Goal: Task Accomplishment & Management: Manage account settings

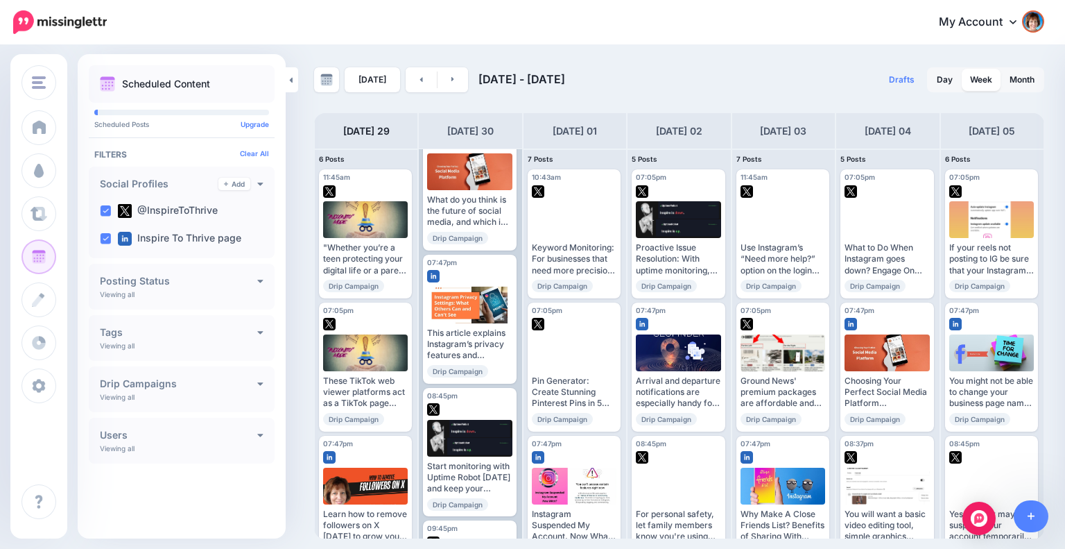
scroll to position [231, 0]
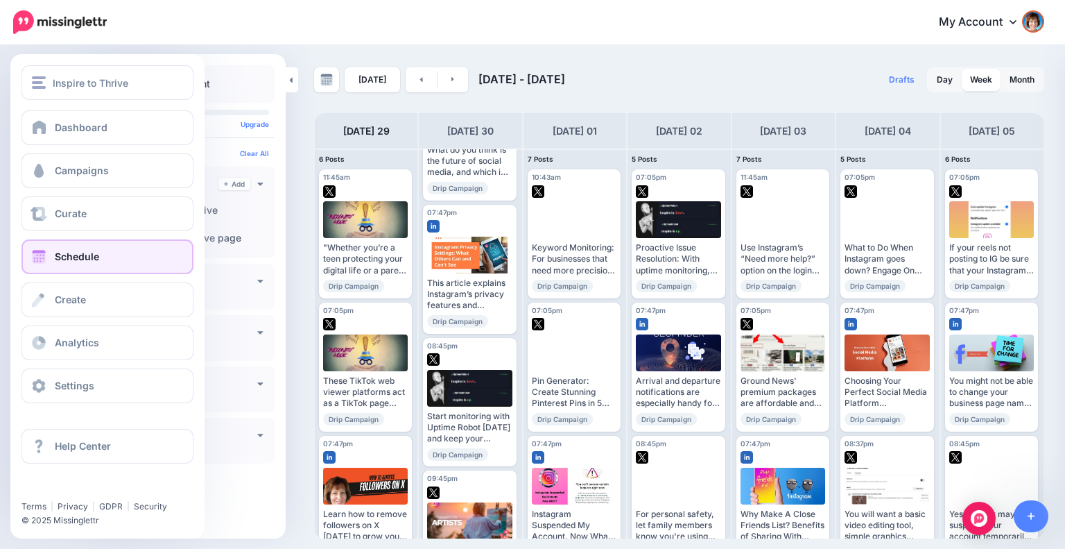
click at [56, 252] on span "Schedule" at bounding box center [77, 256] width 44 height 12
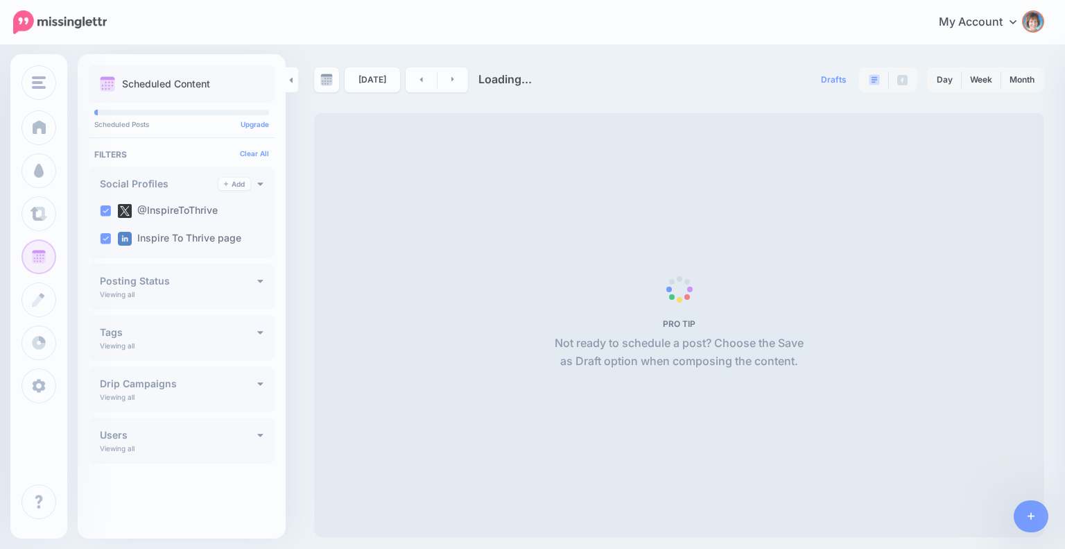
click at [78, 374] on div "Scheduled Content Scheduled Posts Upgrade Tags" at bounding box center [182, 281] width 208 height 432
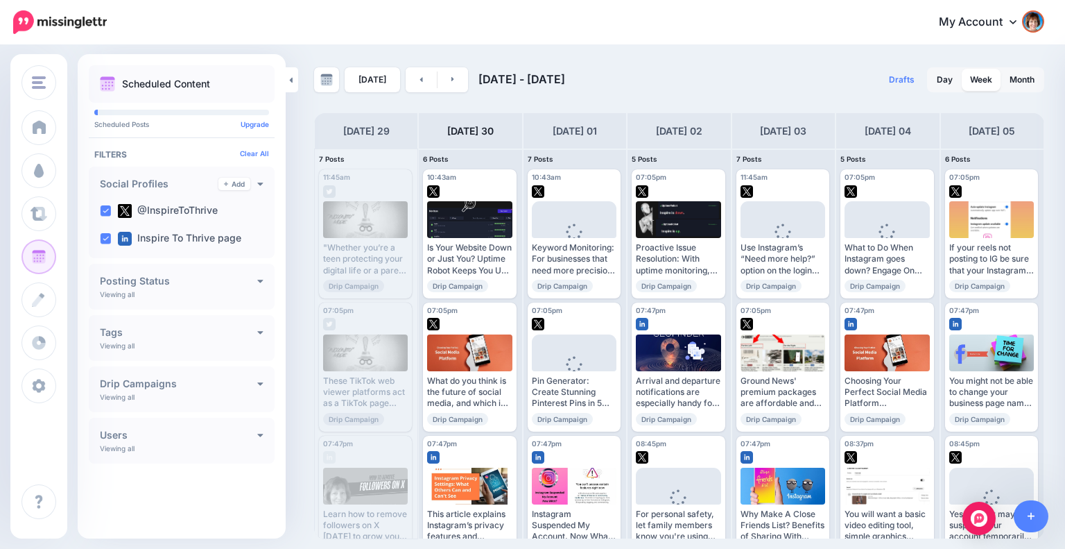
click at [181, 338] on div "Tags Add" at bounding box center [182, 332] width 164 height 12
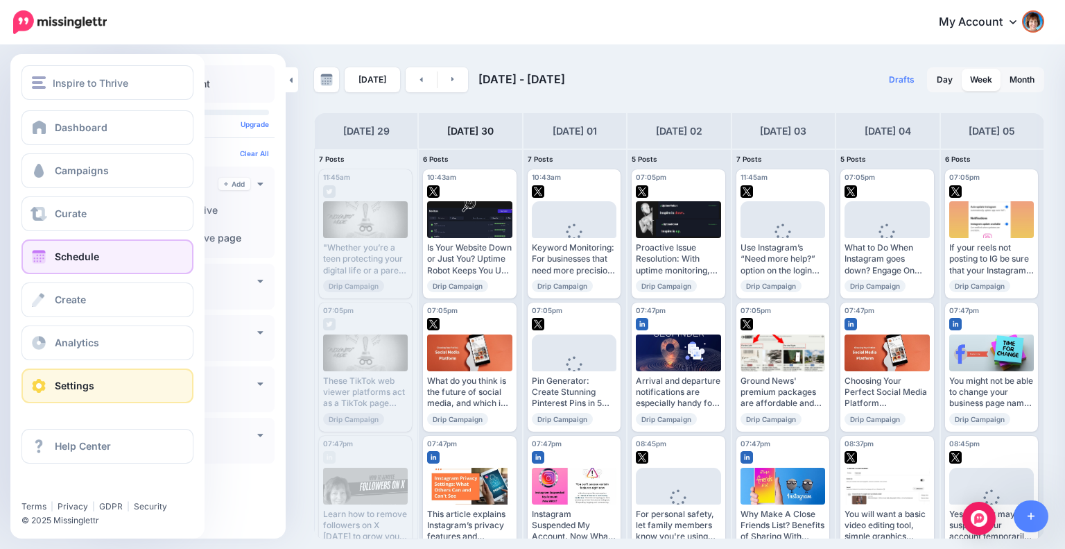
click at [59, 383] on span "Settings" at bounding box center [75, 385] width 40 height 12
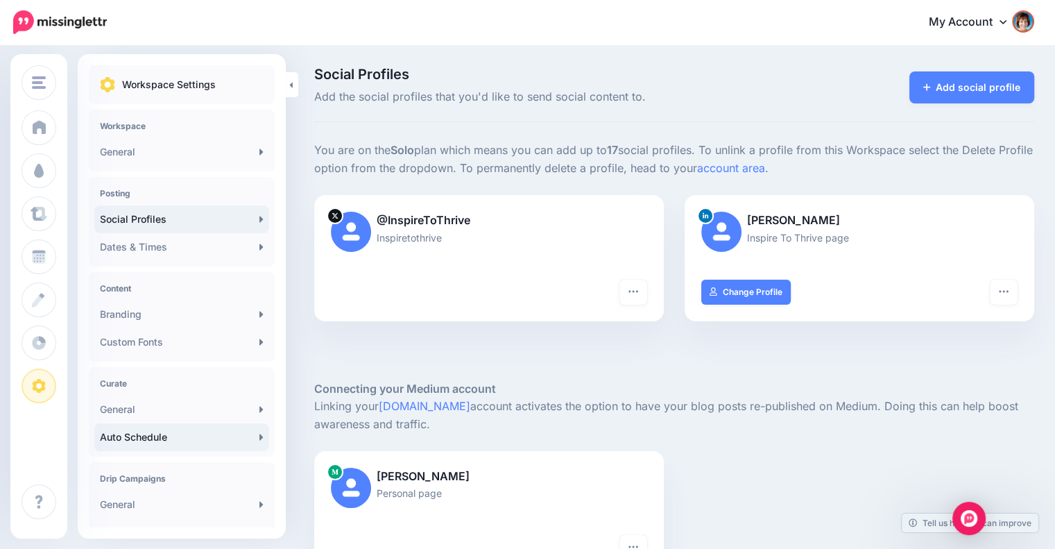
click at [174, 442] on link "Auto Schedule" at bounding box center [181, 437] width 175 height 28
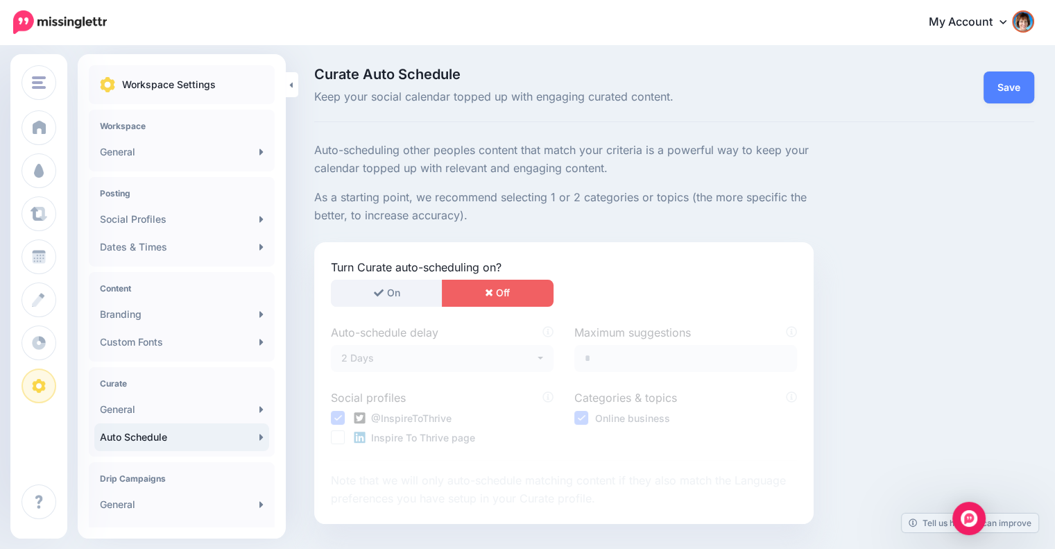
click at [688, 338] on label "Maximum suggestions" at bounding box center [685, 332] width 223 height 17
click at [729, 316] on div at bounding box center [564, 314] width 466 height 17
click at [125, 411] on link "General" at bounding box center [181, 409] width 175 height 28
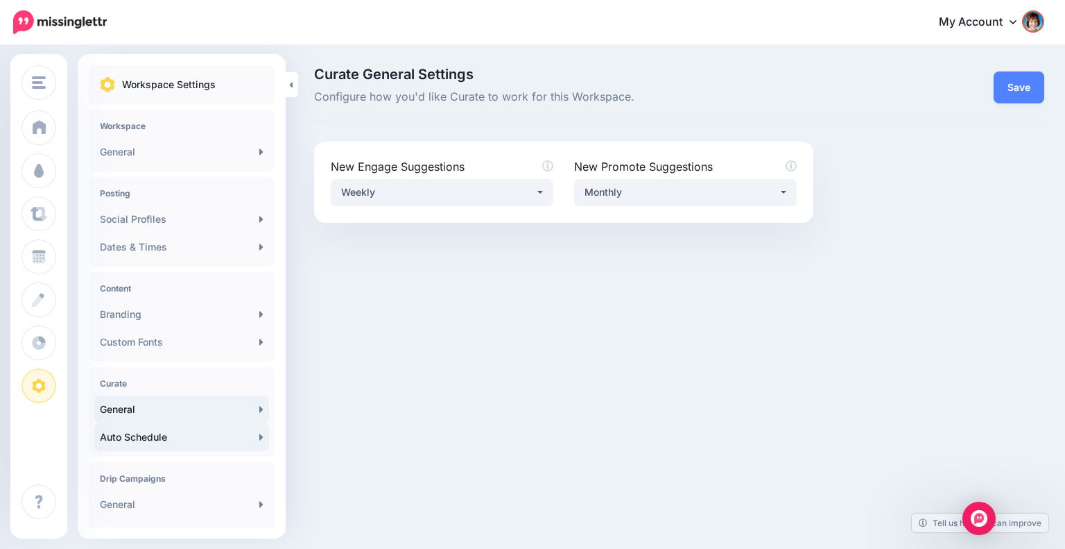
click at [131, 435] on link "Auto Schedule" at bounding box center [181, 437] width 175 height 28
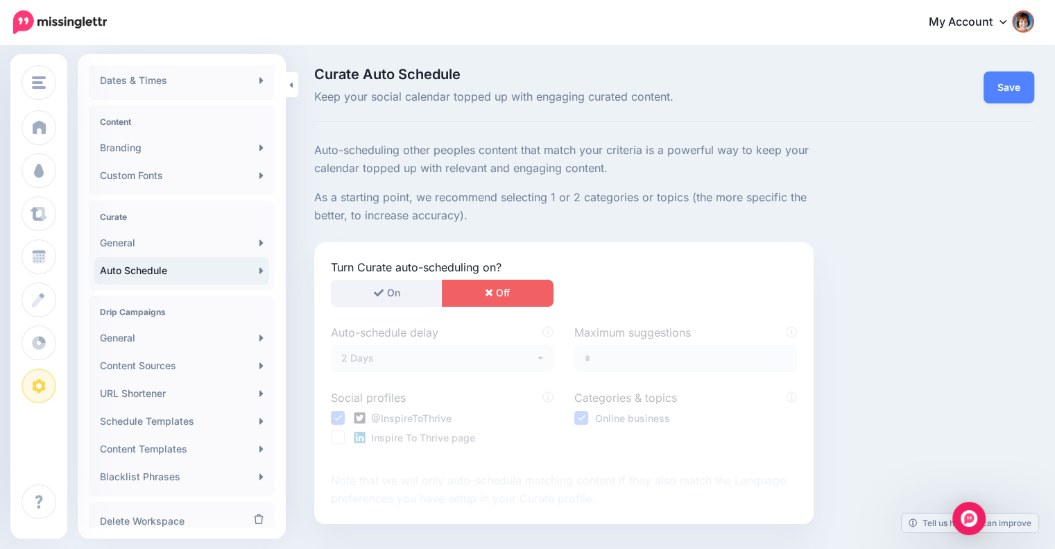
scroll to position [166, 0]
drag, startPoint x: 278, startPoint y: 470, endPoint x: 275, endPoint y: 510, distance: 40.3
click at [275, 510] on div "Workspace Settings Workspace General Posting Social Profiles Dates & Times Cont…" at bounding box center [182, 236] width 208 height 675
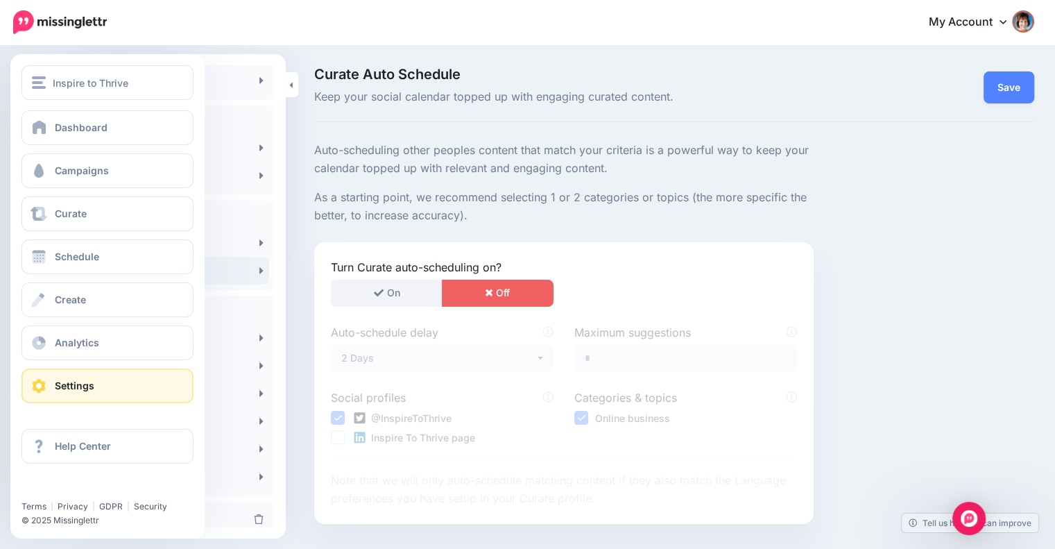
click at [49, 376] on link "Settings" at bounding box center [107, 385] width 172 height 35
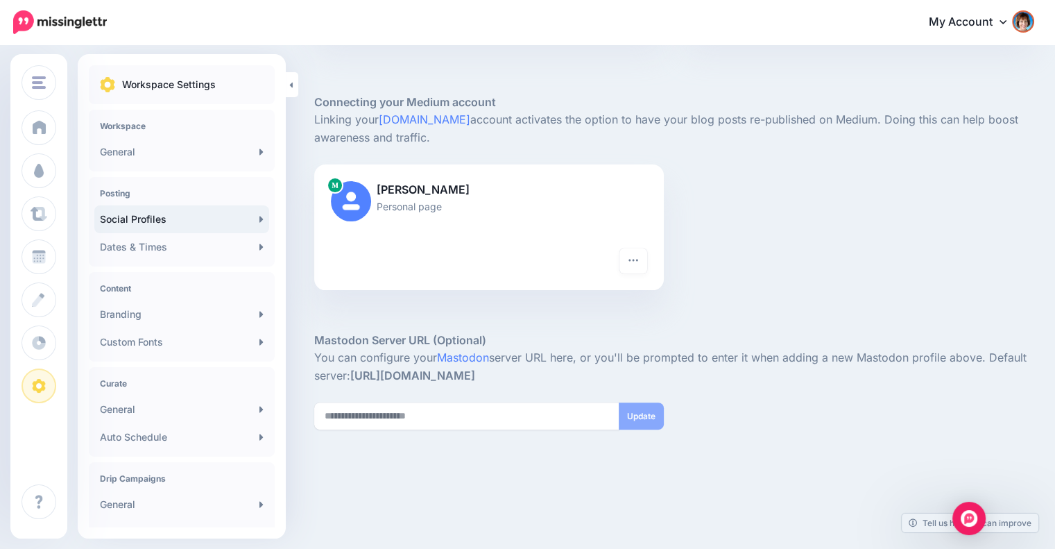
scroll to position [291, 0]
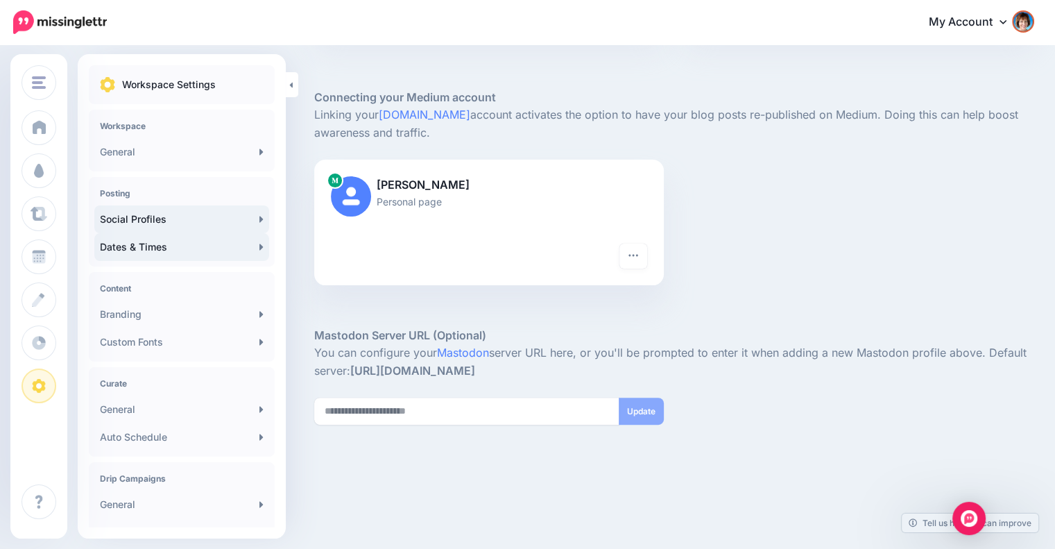
click at [197, 249] on link "Dates & Times" at bounding box center [181, 247] width 175 height 28
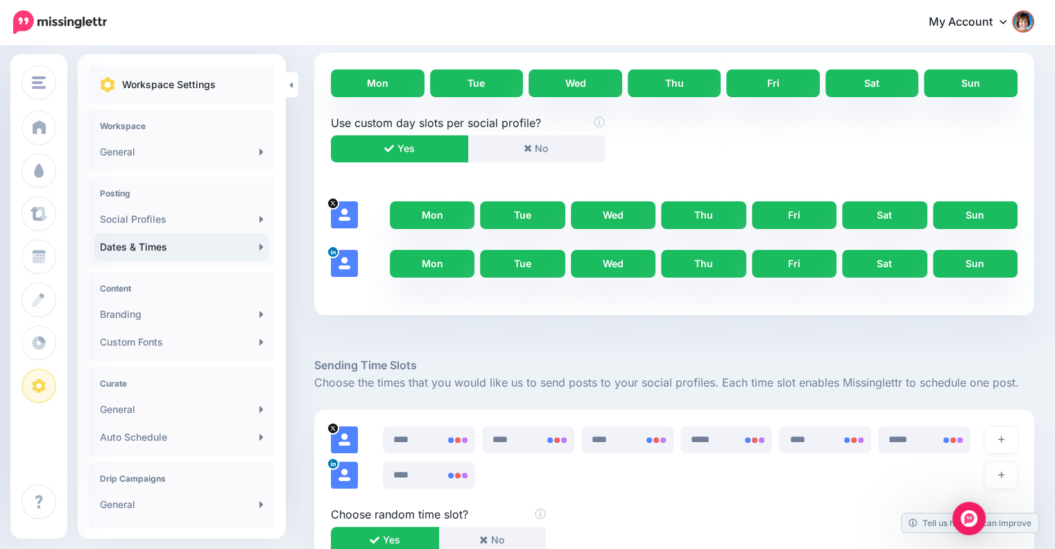
scroll to position [401, 0]
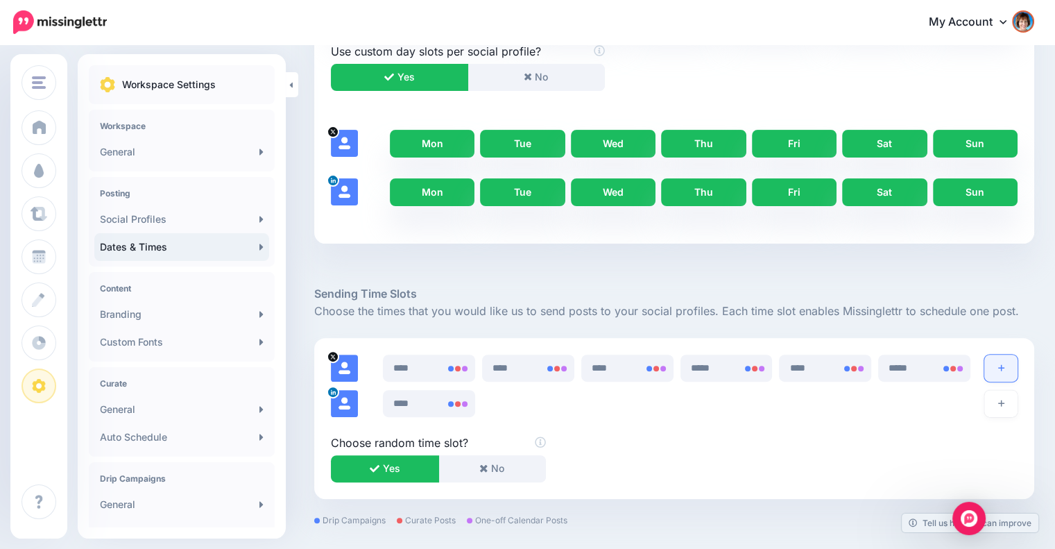
click at [1004, 365] on icon "button" at bounding box center [1001, 368] width 6 height 6
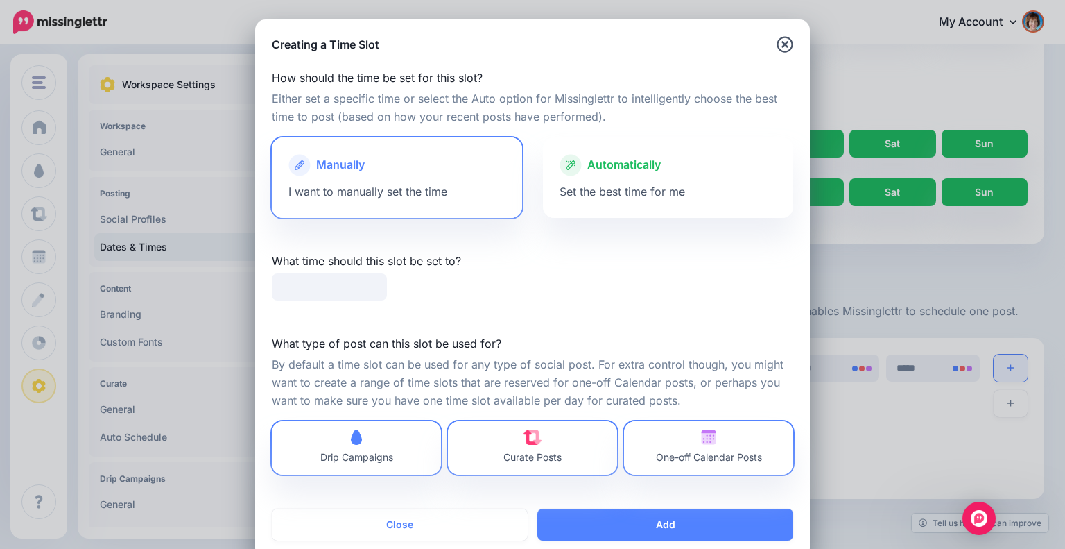
type input "*****"
click at [582, 193] on span "Set the best time for me" at bounding box center [623, 191] width 126 height 14
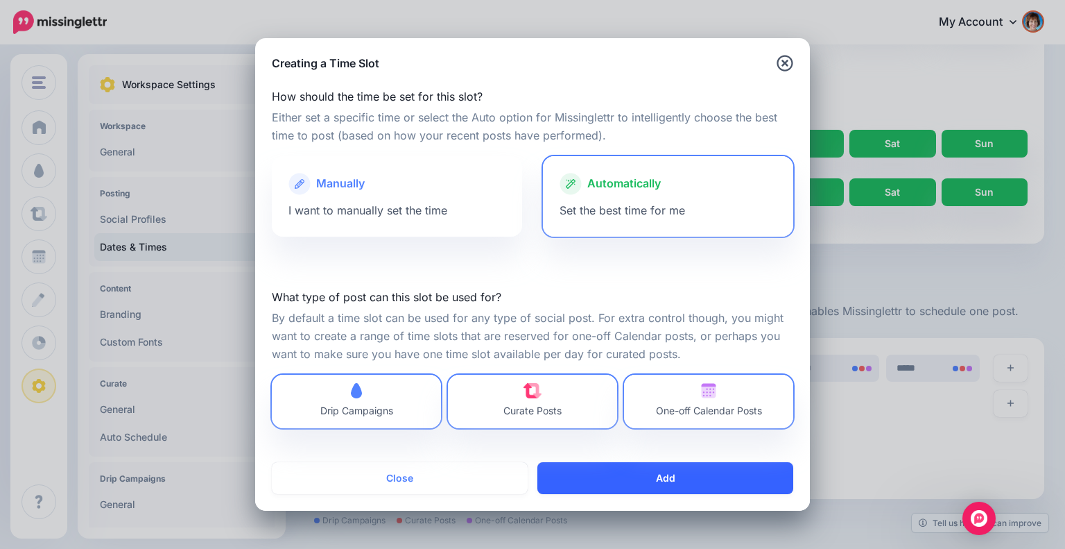
click at [639, 474] on button "Add" at bounding box center [665, 478] width 256 height 32
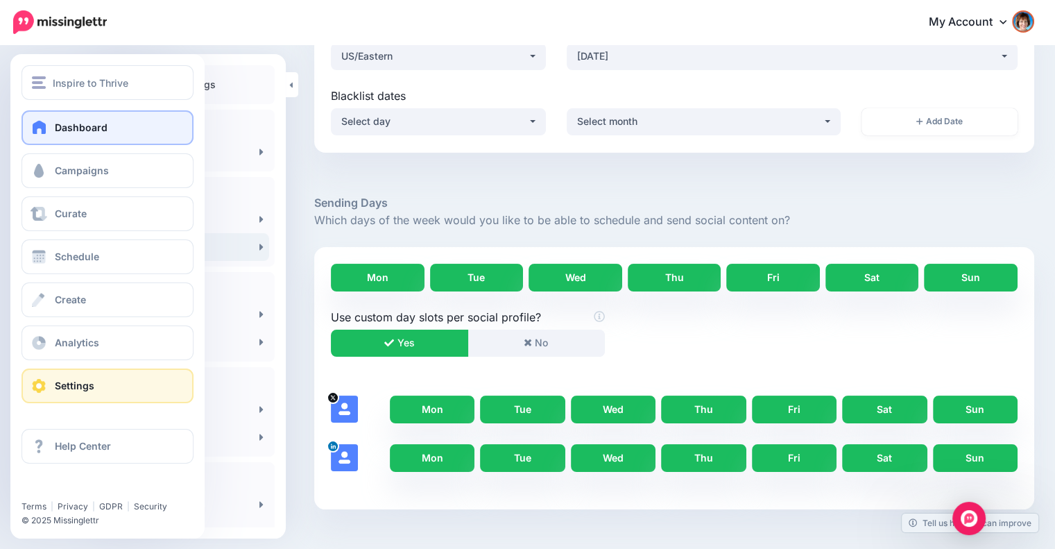
scroll to position [0, 0]
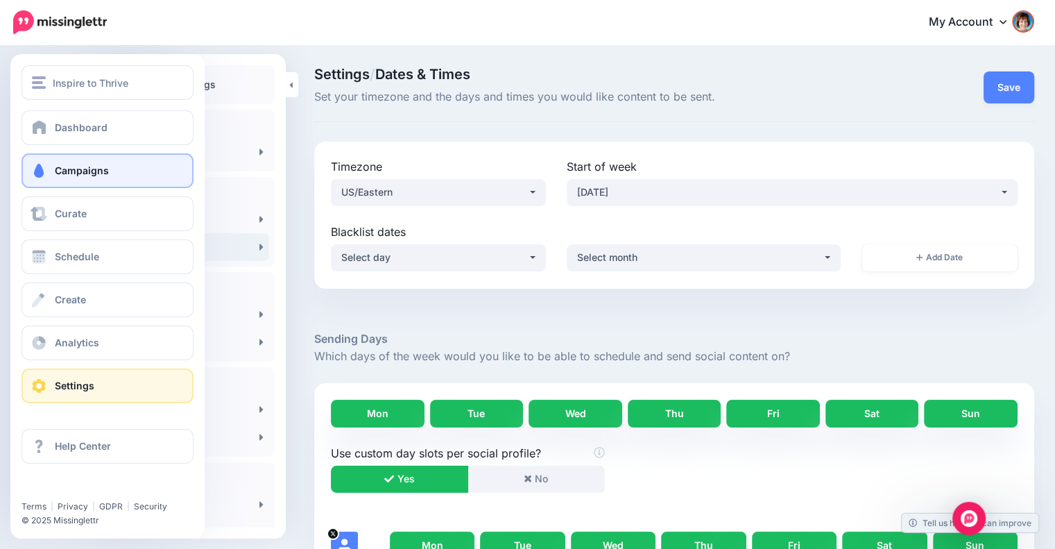
click at [53, 163] on link "Campaigns" at bounding box center [107, 170] width 172 height 35
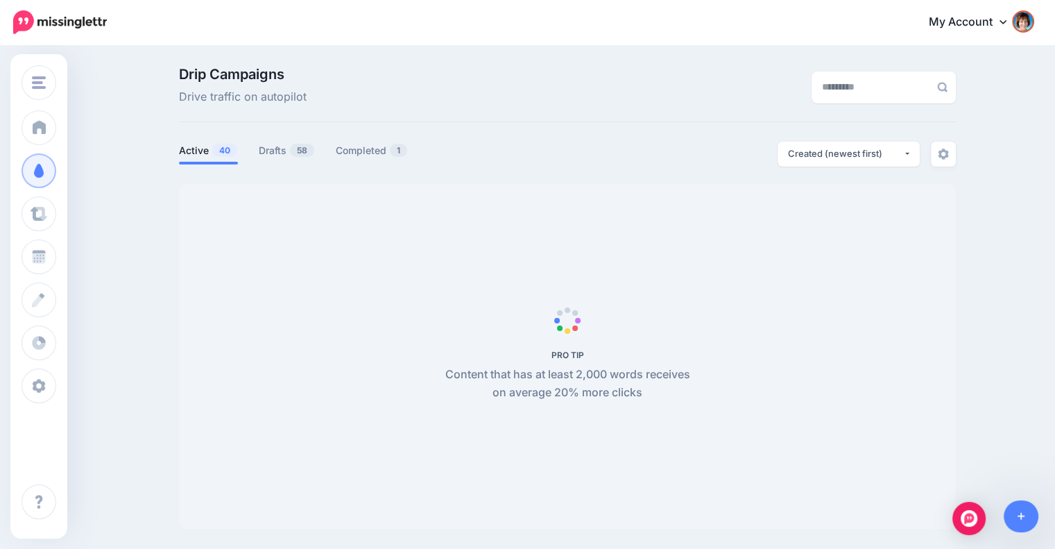
click at [219, 153] on span "40" at bounding box center [224, 150] width 25 height 13
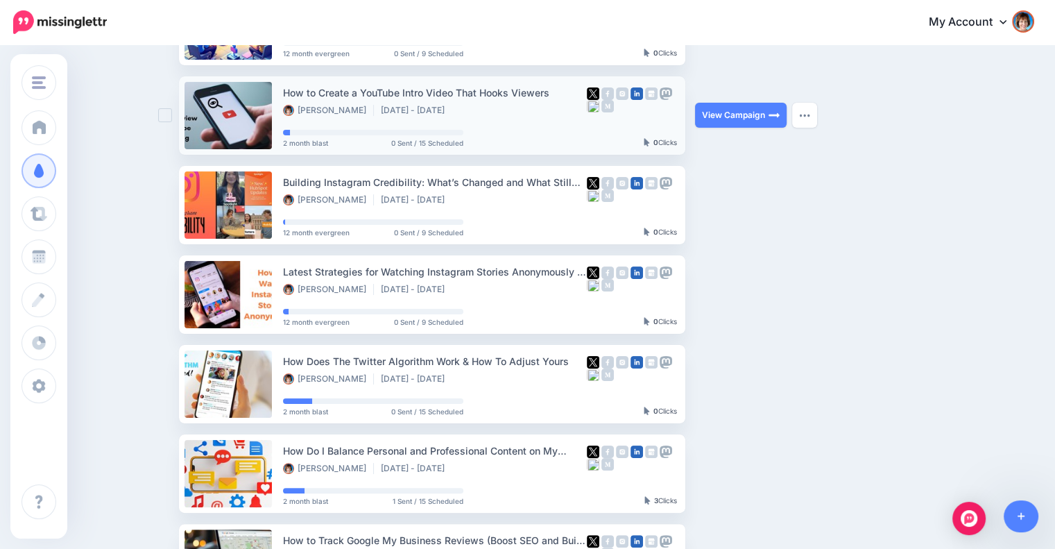
scroll to position [203, 0]
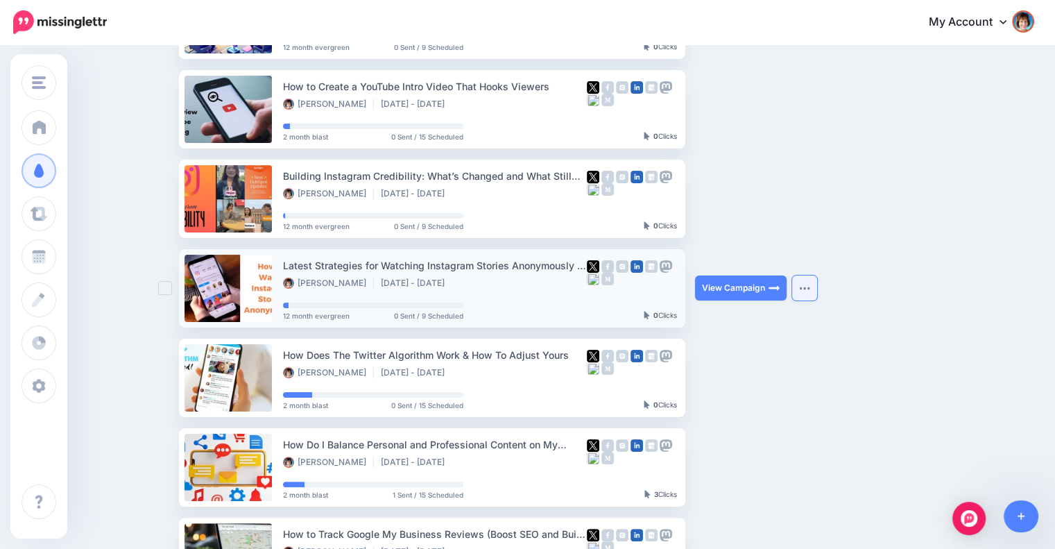
click at [805, 286] on img "button" at bounding box center [804, 288] width 11 height 4
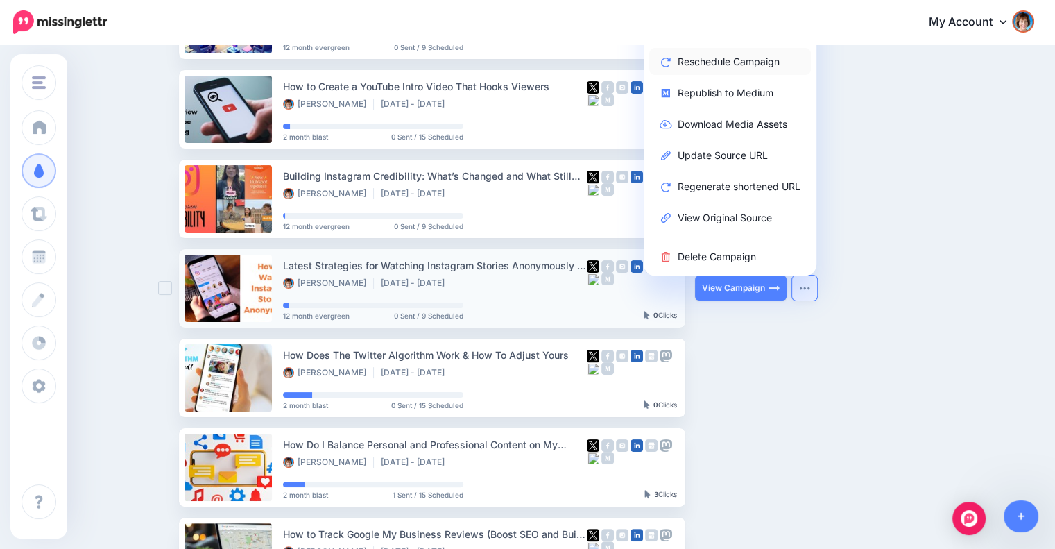
click at [725, 64] on link "Reschedule Campaign" at bounding box center [730, 61] width 162 height 27
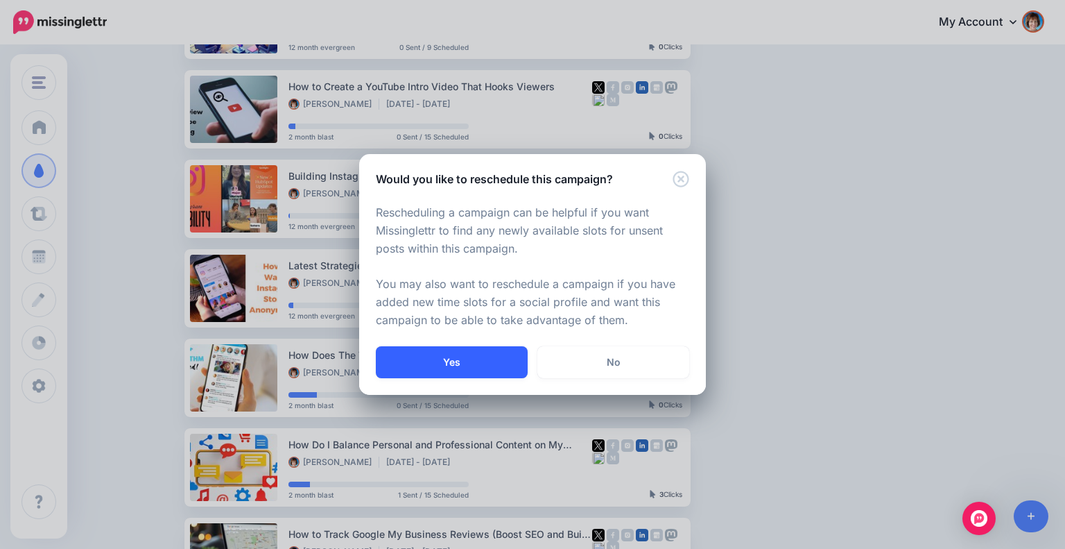
click at [469, 349] on button "Yes" at bounding box center [452, 362] width 152 height 32
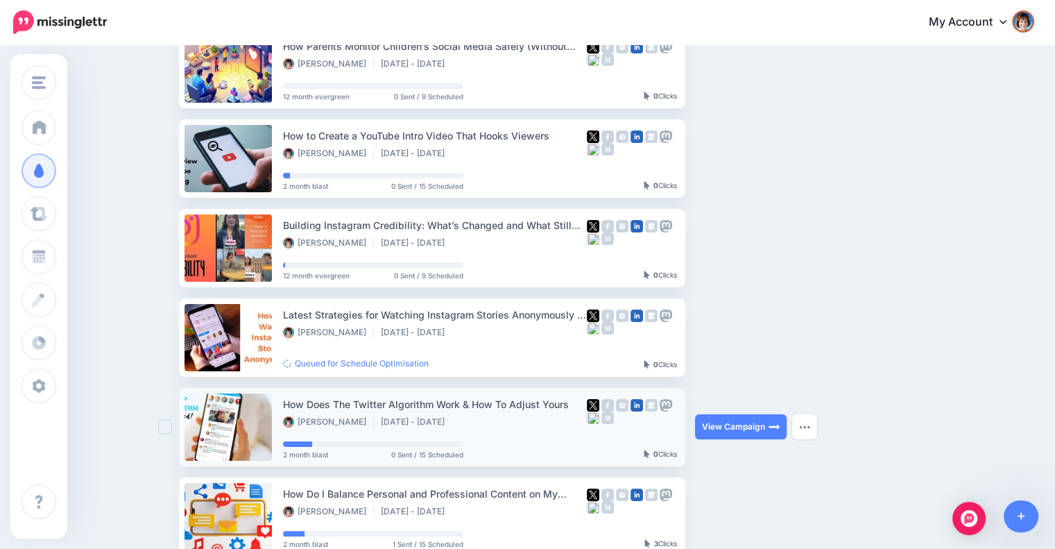
scroll to position [234, 0]
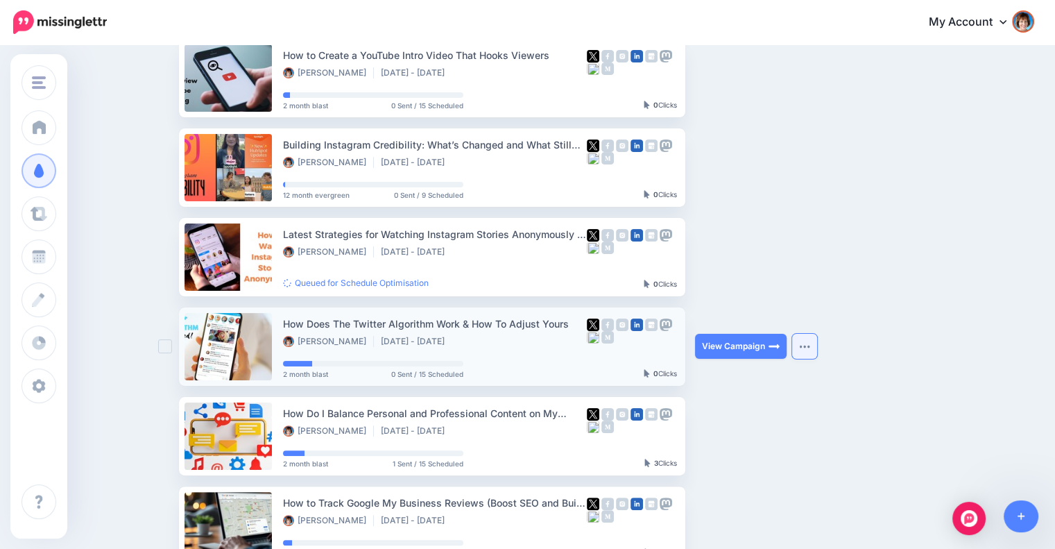
click at [807, 344] on img "button" at bounding box center [804, 346] width 11 height 4
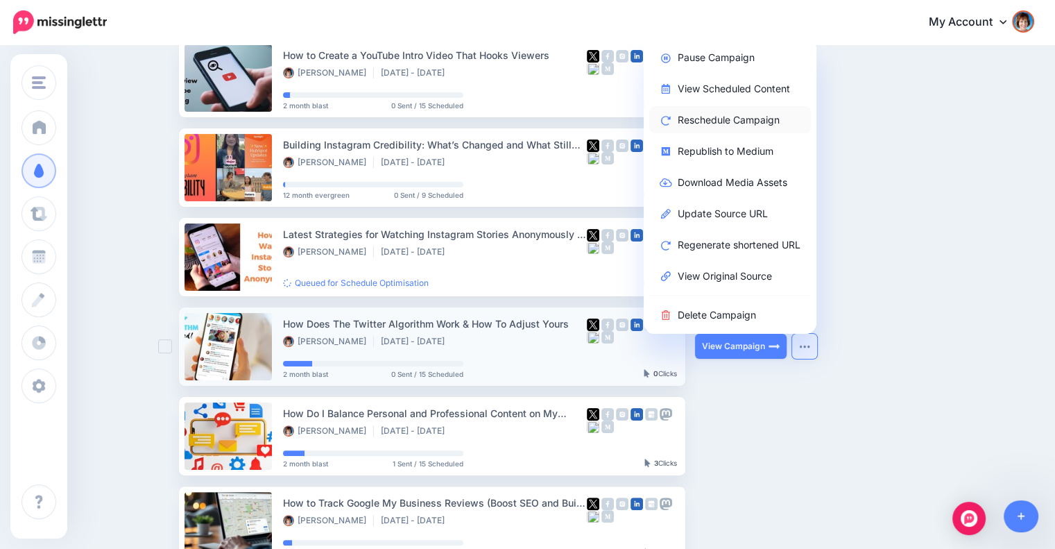
click at [729, 118] on link "Reschedule Campaign" at bounding box center [730, 119] width 162 height 27
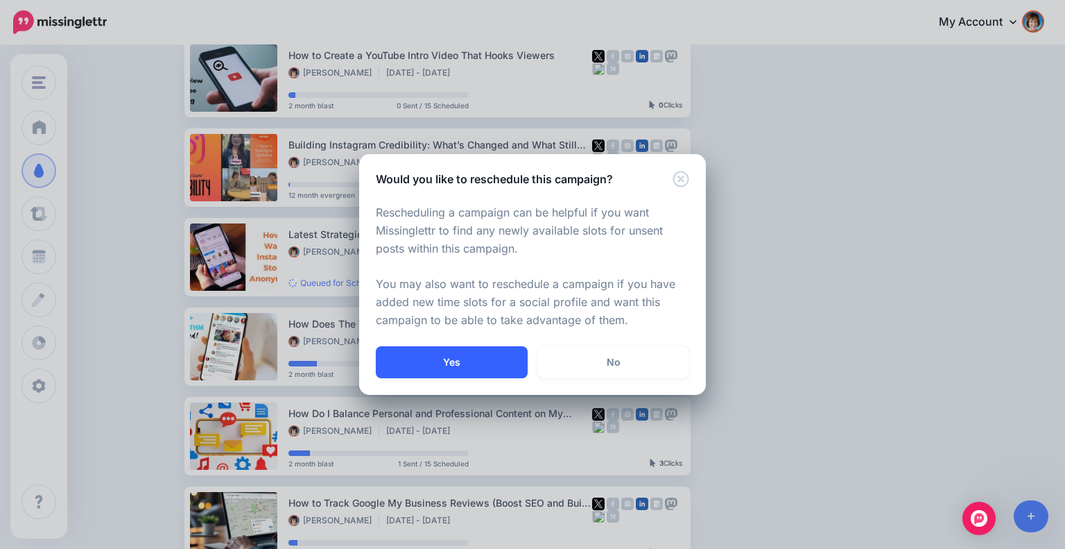
click at [423, 349] on button "Yes" at bounding box center [452, 362] width 152 height 32
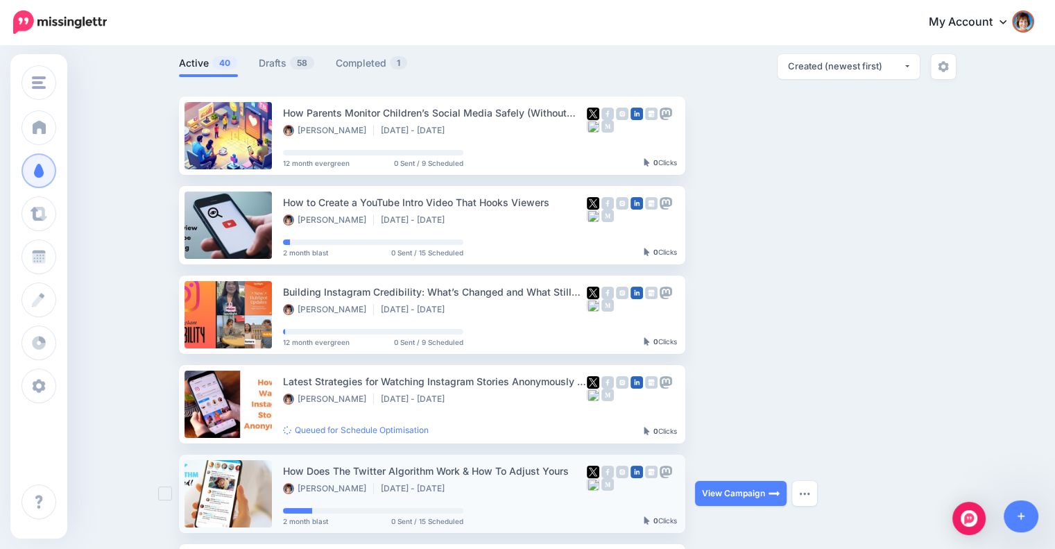
scroll to position [0, 0]
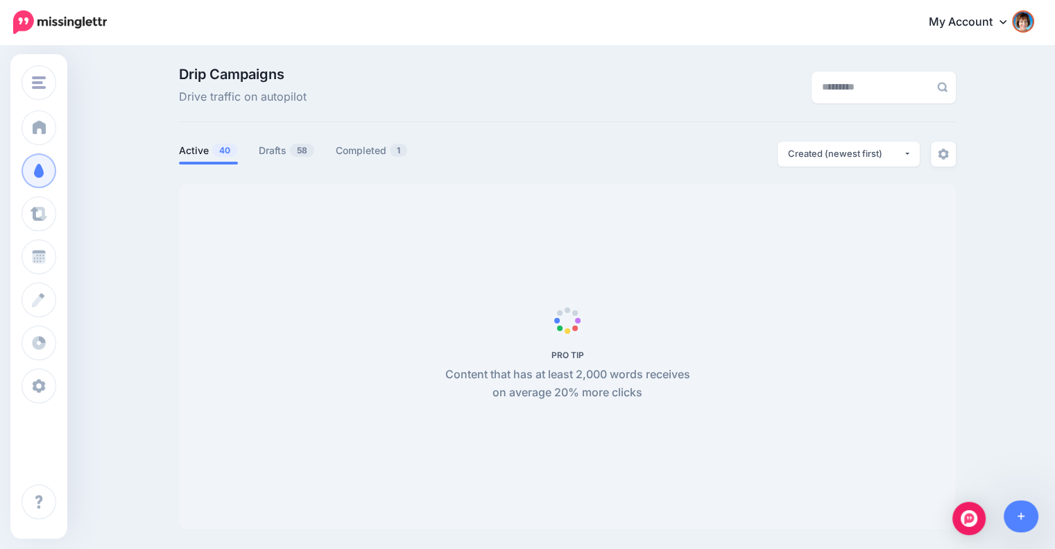
click at [203, 148] on link "Active 40" at bounding box center [208, 150] width 59 height 17
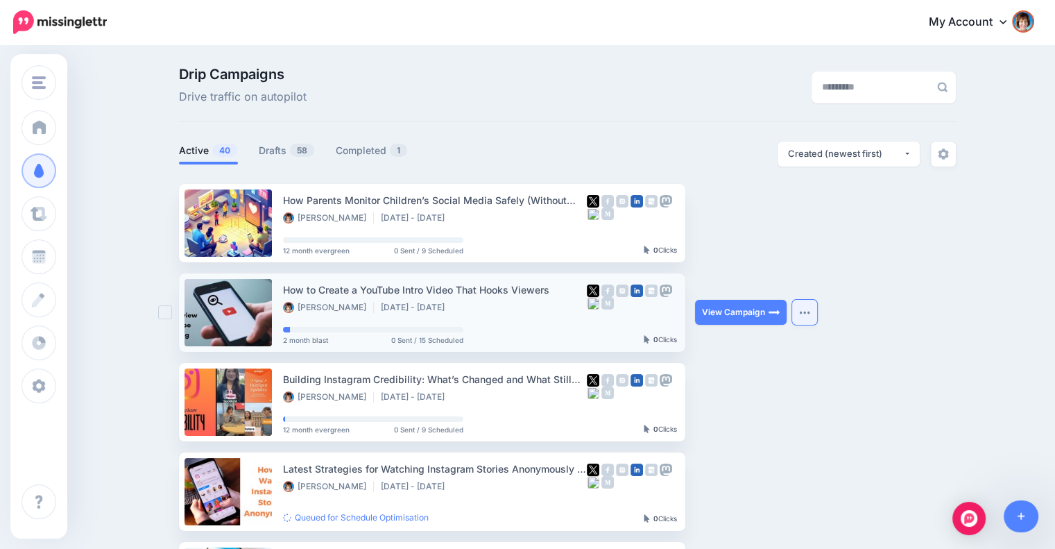
click at [810, 313] on img "button" at bounding box center [804, 312] width 11 height 4
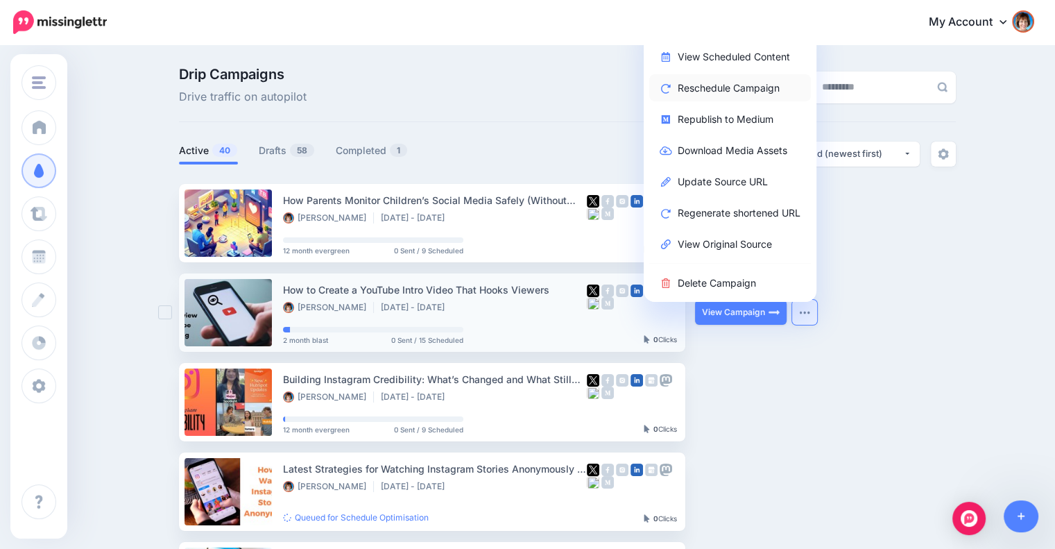
click at [704, 87] on link "Reschedule Campaign" at bounding box center [730, 87] width 162 height 27
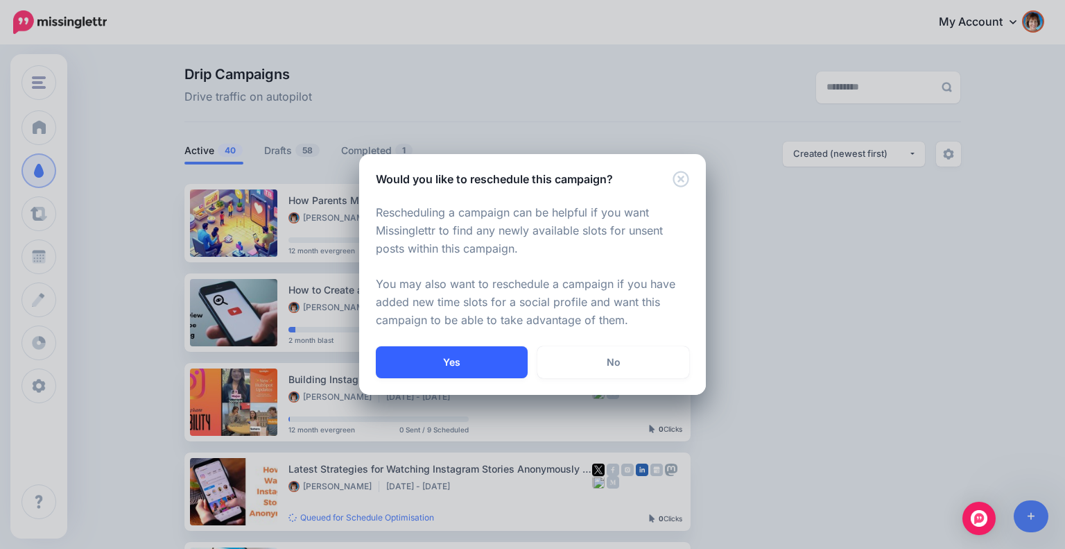
click at [467, 354] on button "Yes" at bounding box center [452, 362] width 152 height 32
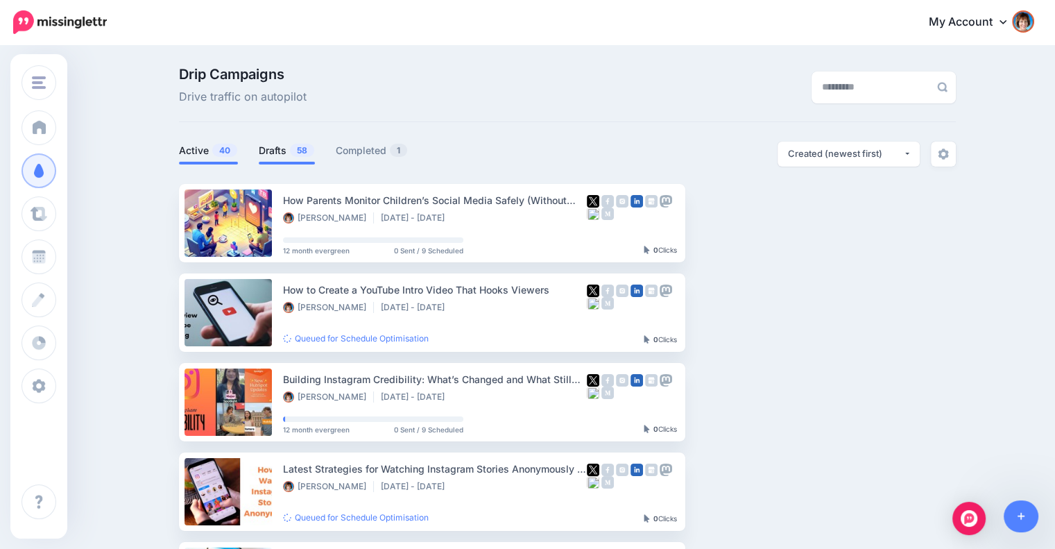
click at [298, 148] on span "58" at bounding box center [302, 150] width 24 height 13
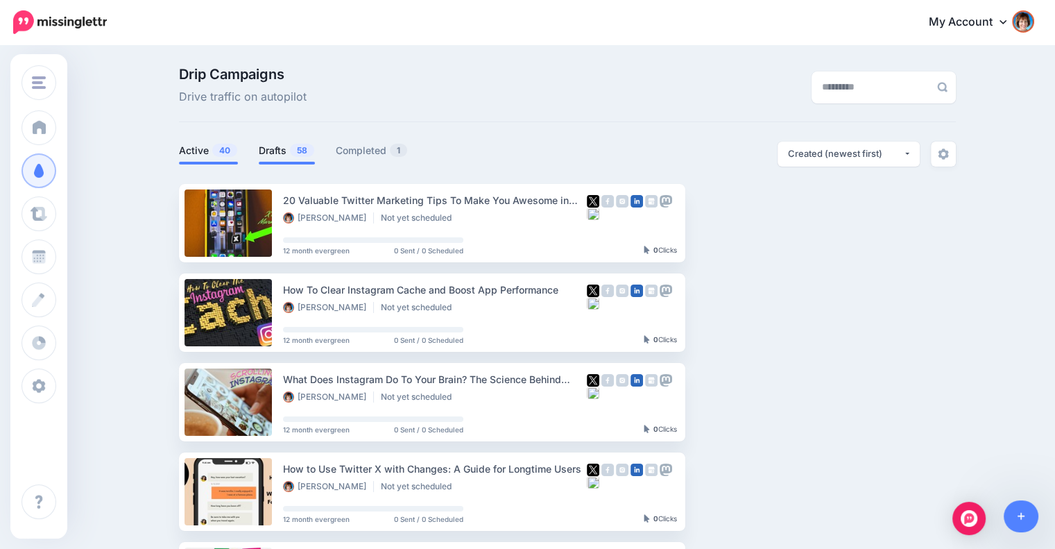
click at [234, 142] on link "Active 40" at bounding box center [208, 150] width 59 height 17
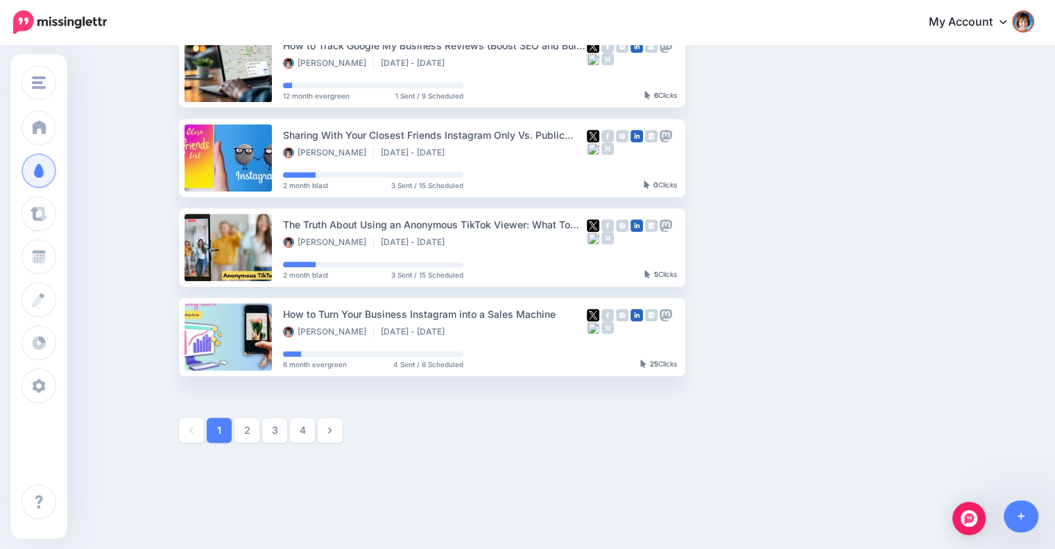
scroll to position [724, 0]
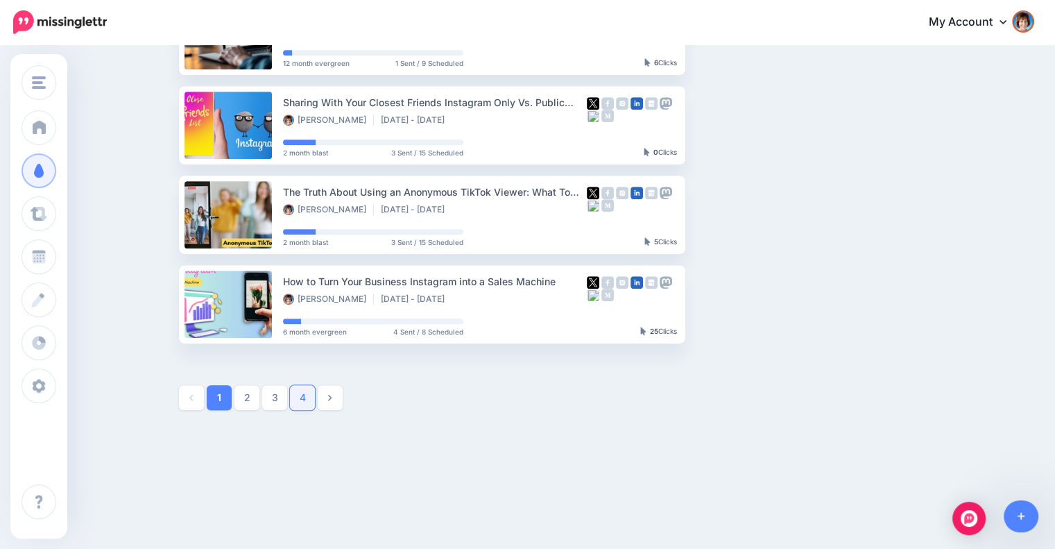
click at [315, 398] on link "4" at bounding box center [302, 397] width 25 height 25
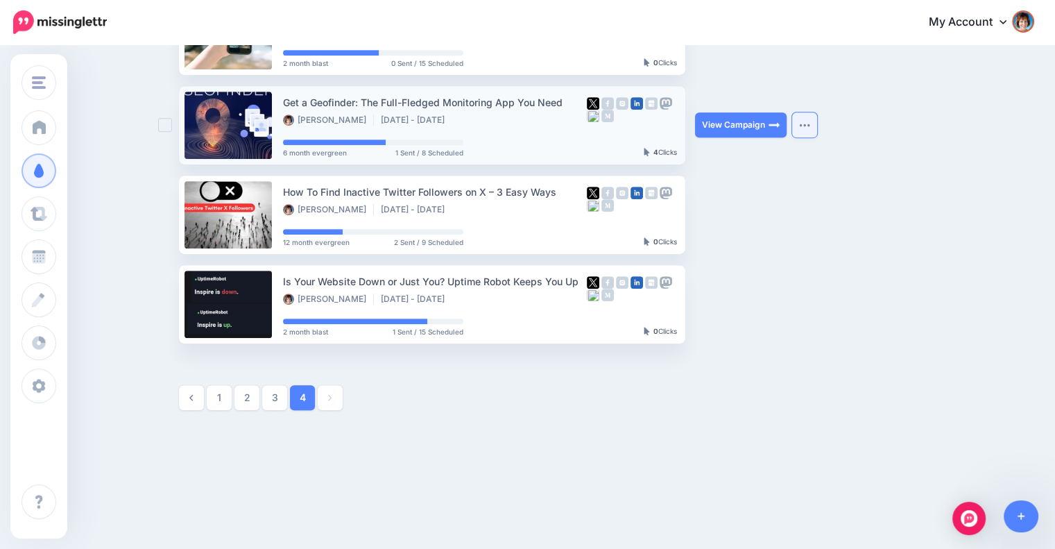
click at [804, 127] on button "button" at bounding box center [804, 124] width 25 height 25
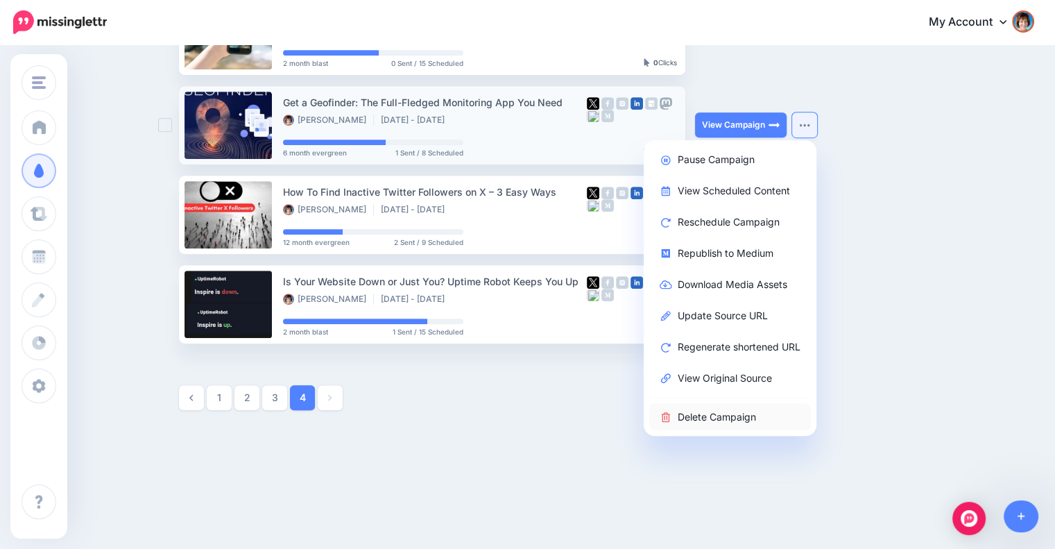
click at [698, 419] on link "Delete Campaign" at bounding box center [730, 416] width 162 height 27
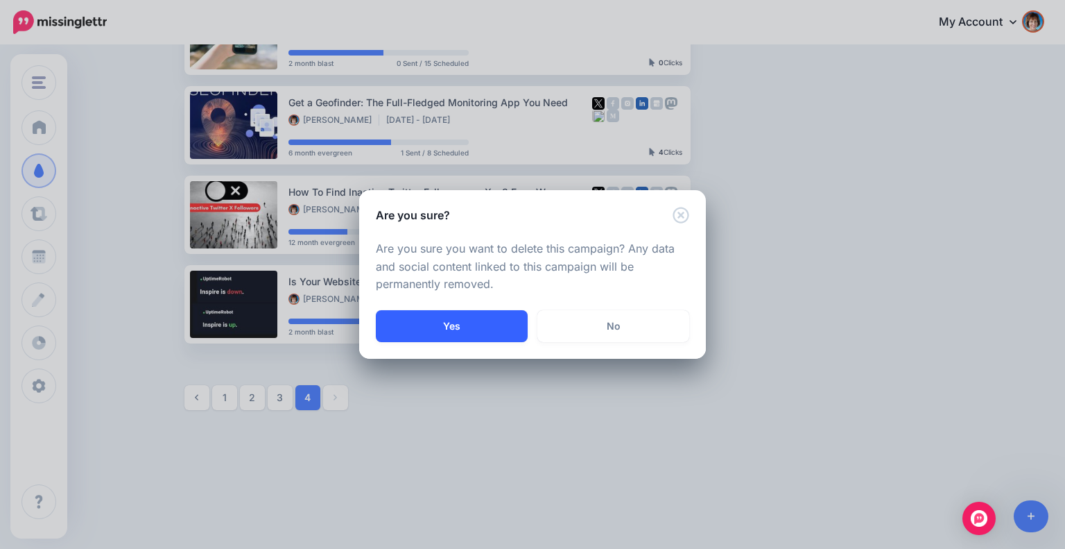
click at [472, 327] on button "Yes" at bounding box center [452, 326] width 152 height 32
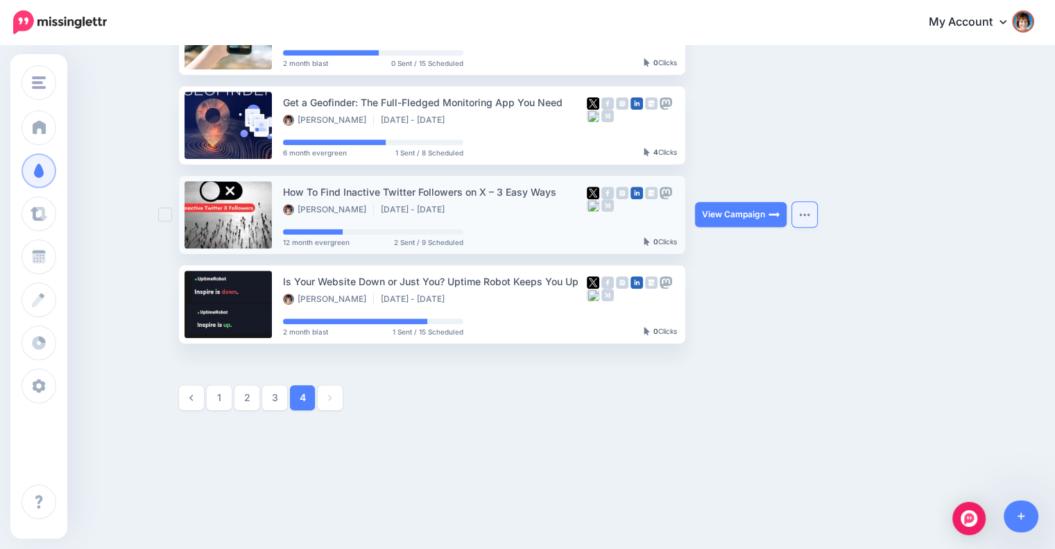
click at [804, 208] on button "button" at bounding box center [804, 214] width 25 height 25
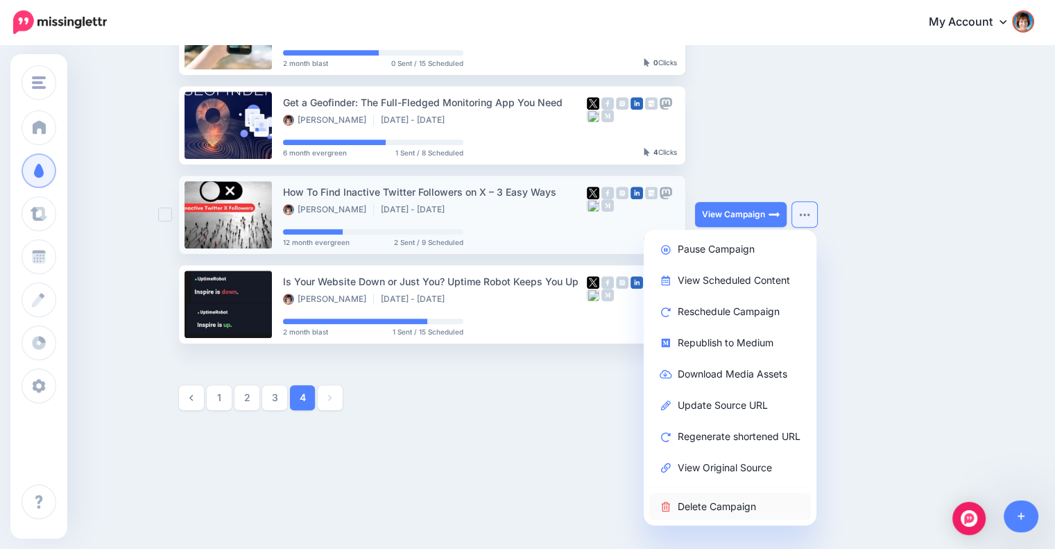
click at [717, 507] on link "Delete Campaign" at bounding box center [730, 505] width 162 height 27
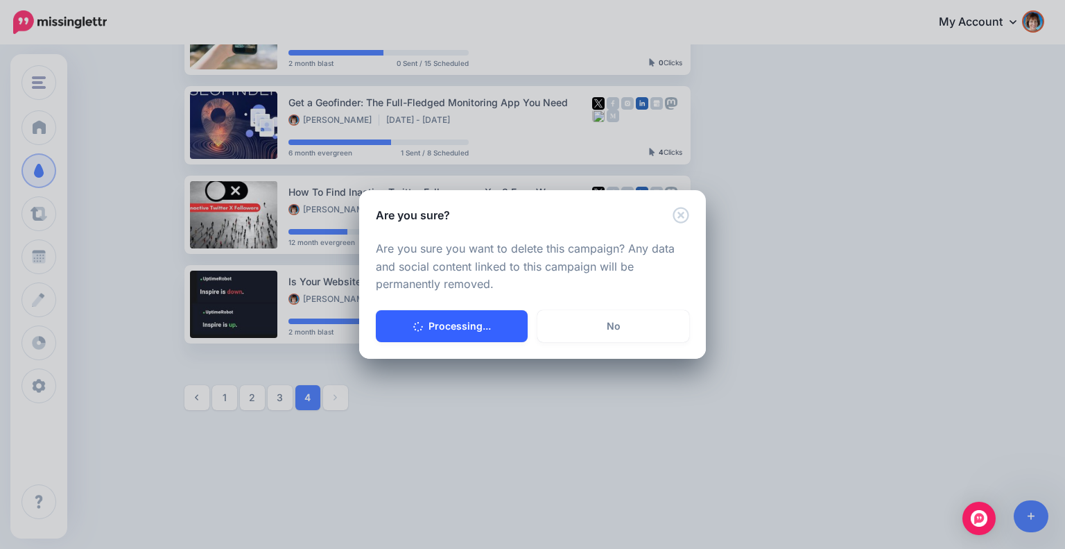
click at [440, 324] on button "Processing..." at bounding box center [452, 326] width 152 height 32
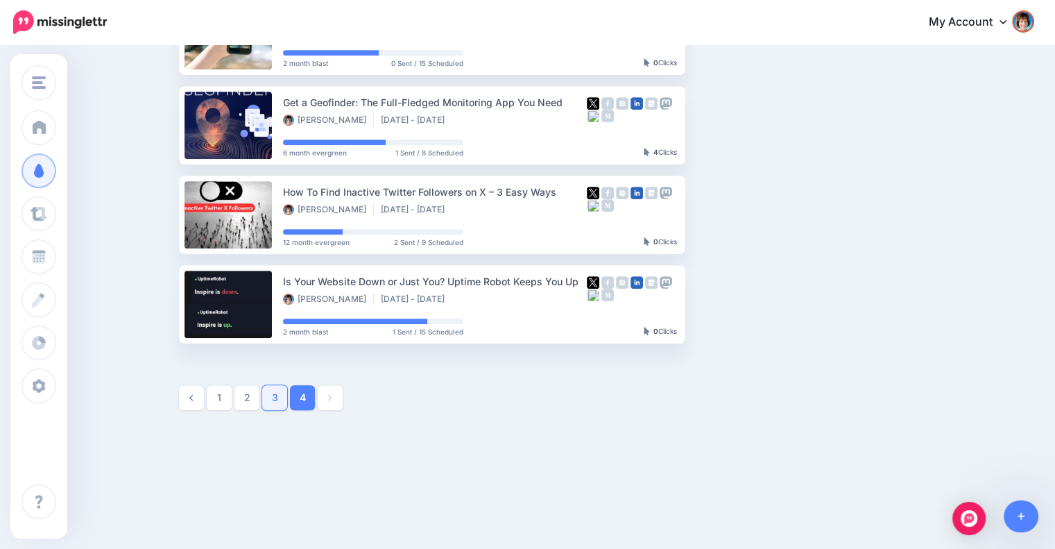
click at [278, 388] on link "3" at bounding box center [274, 397] width 25 height 25
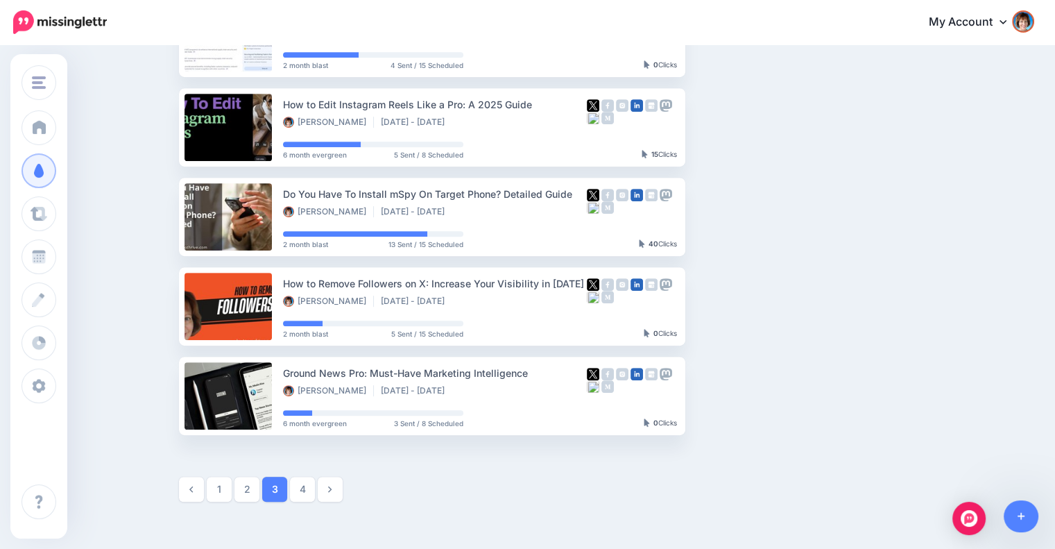
scroll to position [636, 0]
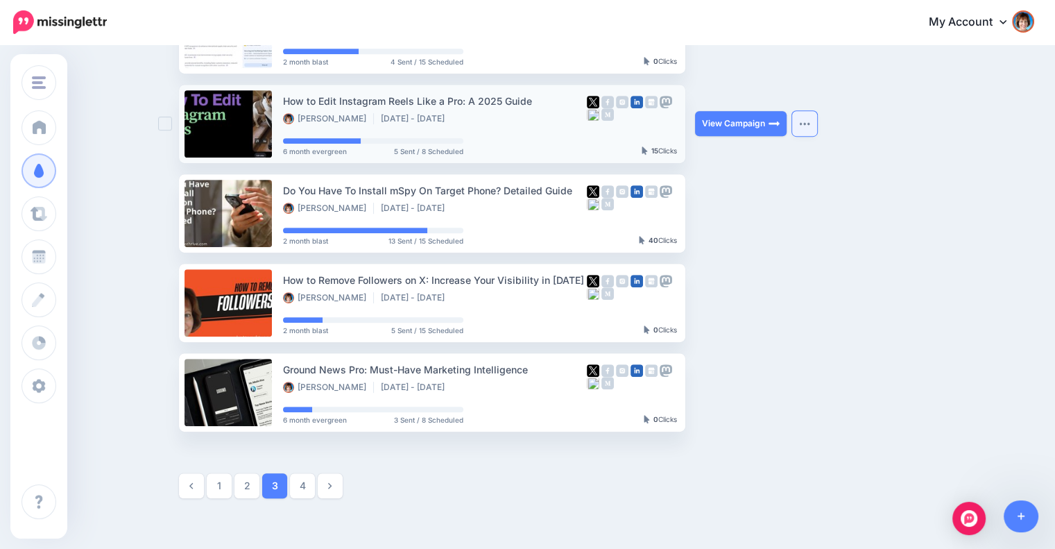
click at [810, 124] on img "button" at bounding box center [804, 123] width 11 height 4
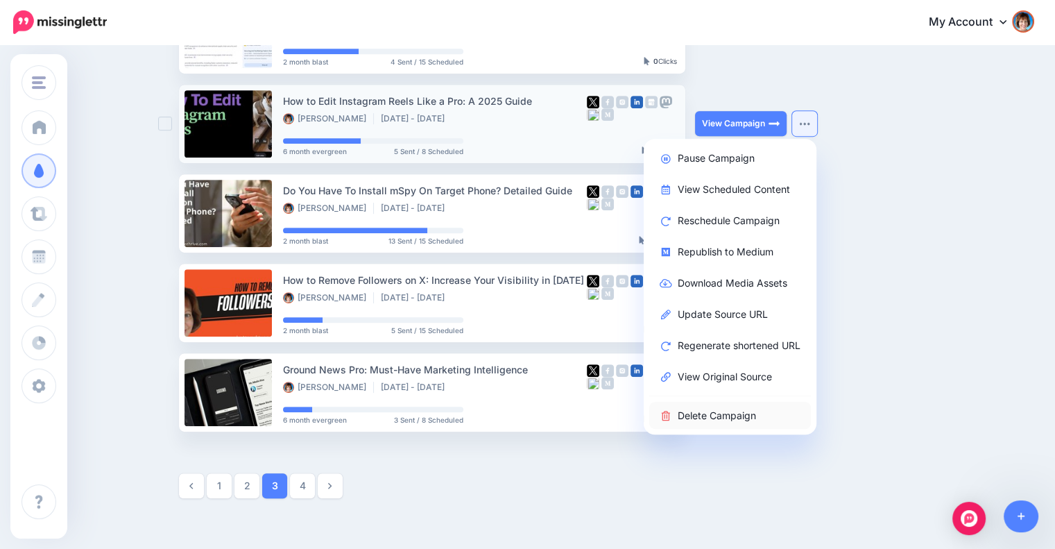
click at [735, 413] on link "Delete Campaign" at bounding box center [730, 414] width 162 height 27
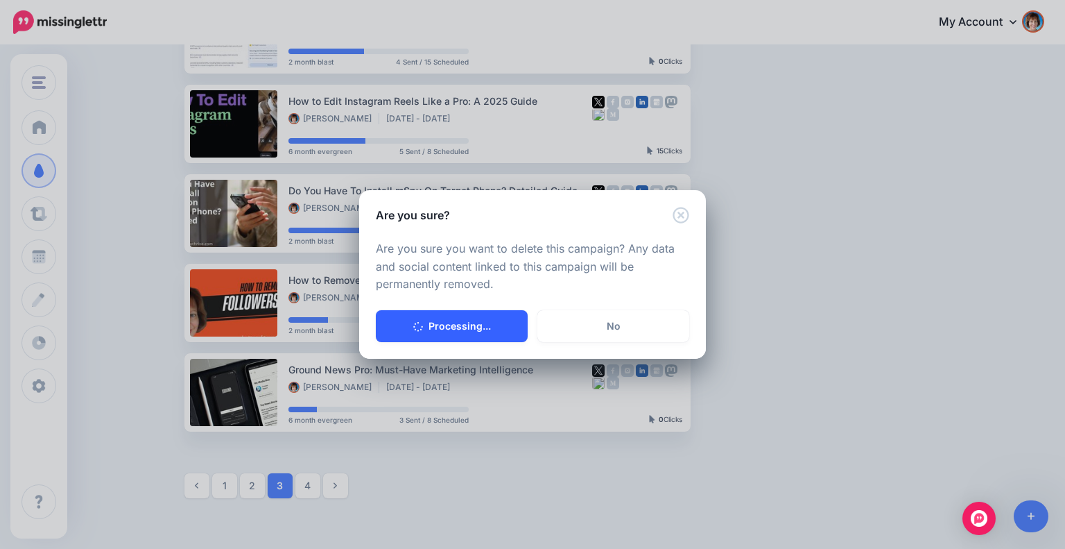
click at [450, 323] on button "Processing..." at bounding box center [452, 326] width 152 height 32
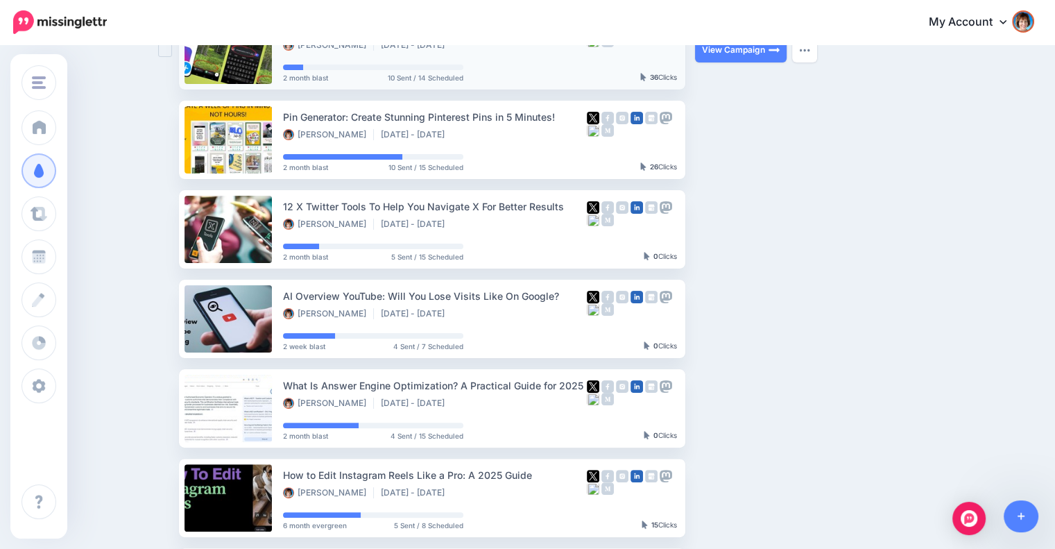
scroll to position [0, 0]
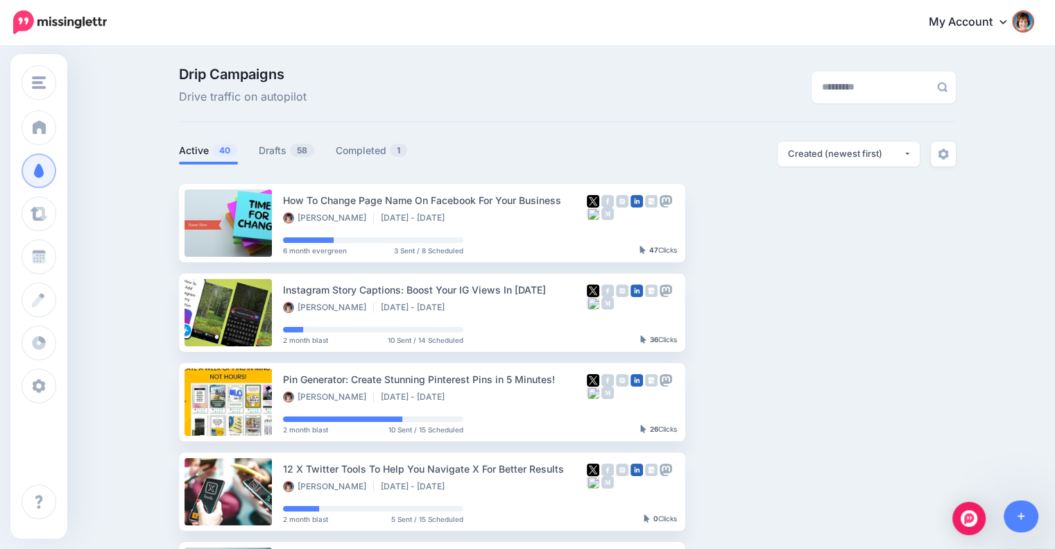
click at [231, 150] on span "40" at bounding box center [224, 150] width 25 height 13
